Goal: Task Accomplishment & Management: Manage account settings

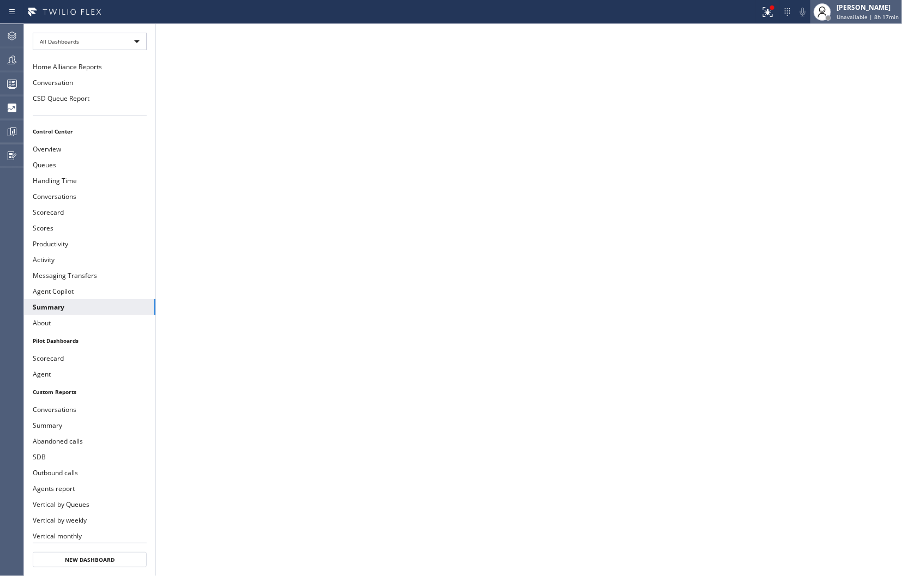
click at [851, 15] on span "Unavailable | 8h 17min" at bounding box center [867, 17] width 62 height 8
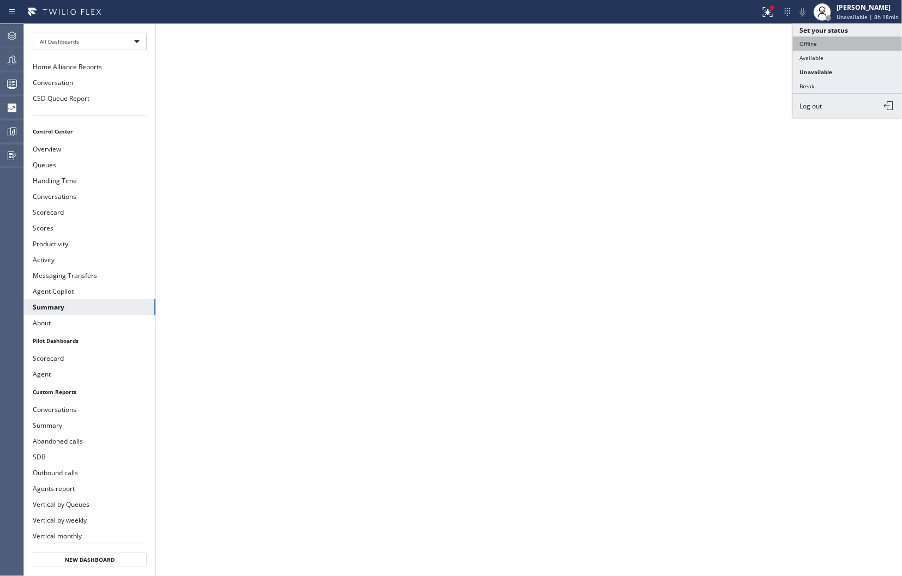
click at [807, 46] on button "Offline" at bounding box center [847, 44] width 109 height 14
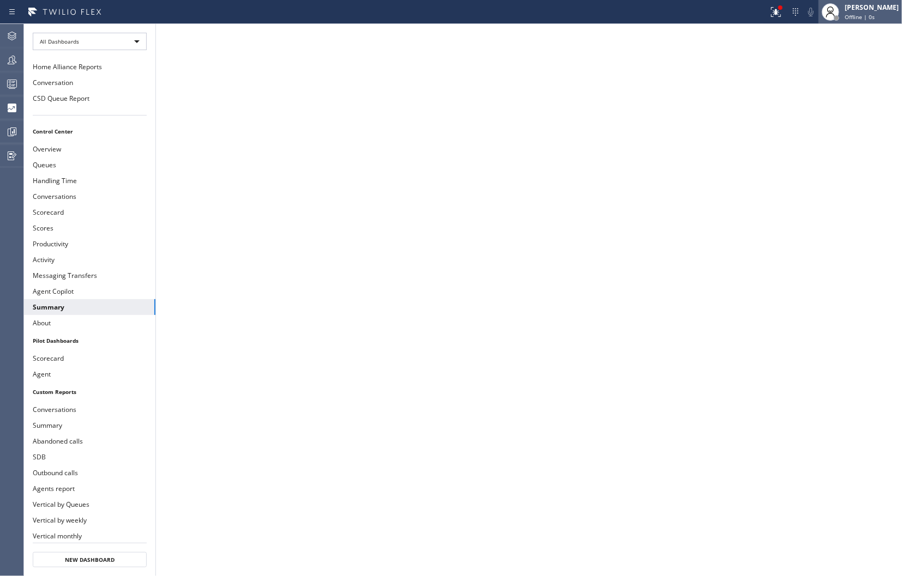
click at [846, 14] on span "Offline | 0s" at bounding box center [860, 17] width 30 height 8
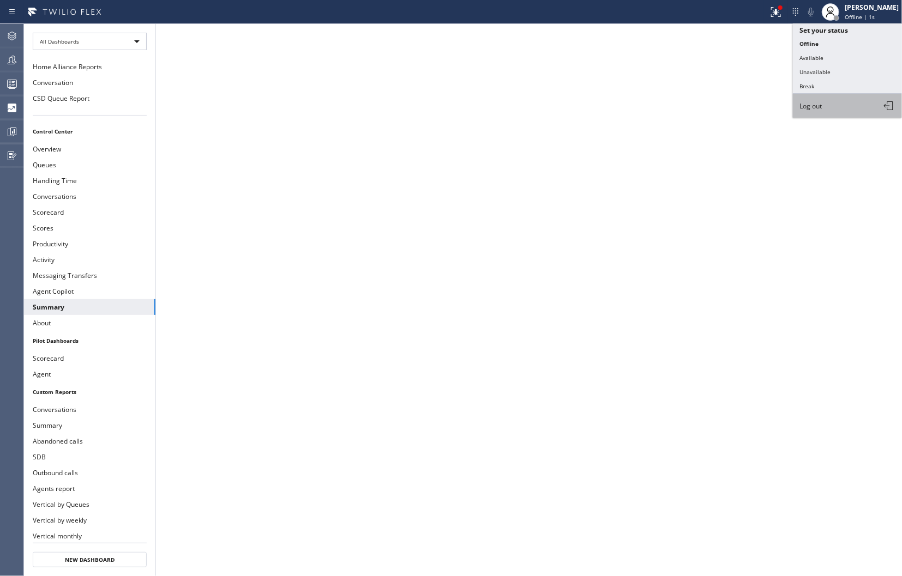
click at [821, 99] on button "Log out" at bounding box center [847, 106] width 109 height 24
